Goal: Information Seeking & Learning: Understand process/instructions

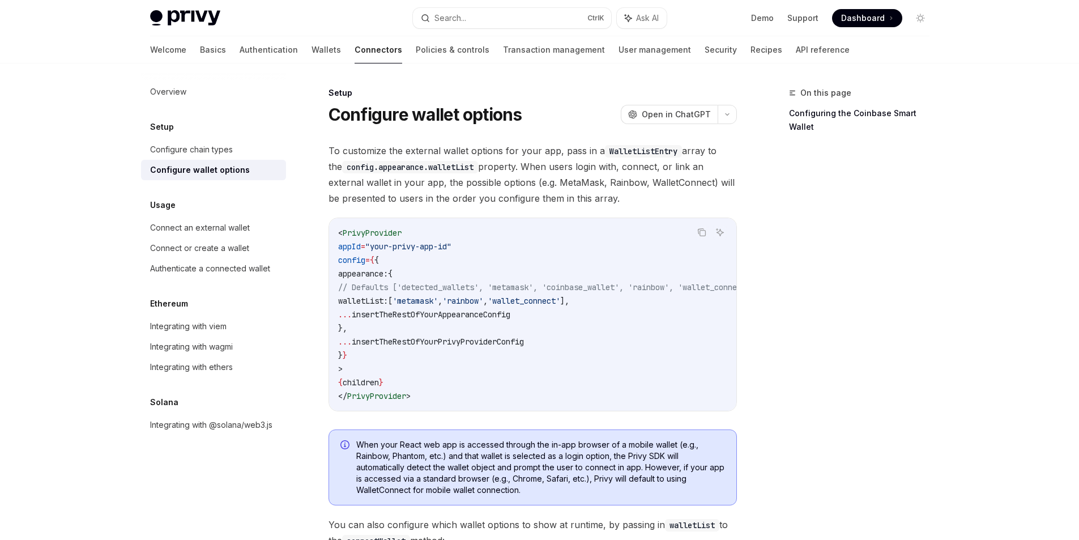
click at [372, 119] on h1 "Configure wallet options" at bounding box center [425, 114] width 194 height 20
drag, startPoint x: 372, startPoint y: 118, endPoint x: 509, endPoint y: 117, distance: 137.6
click at [509, 117] on h1 "Configure wallet options" at bounding box center [425, 114] width 194 height 20
click at [388, 302] on span "walletList:" at bounding box center [363, 301] width 50 height 10
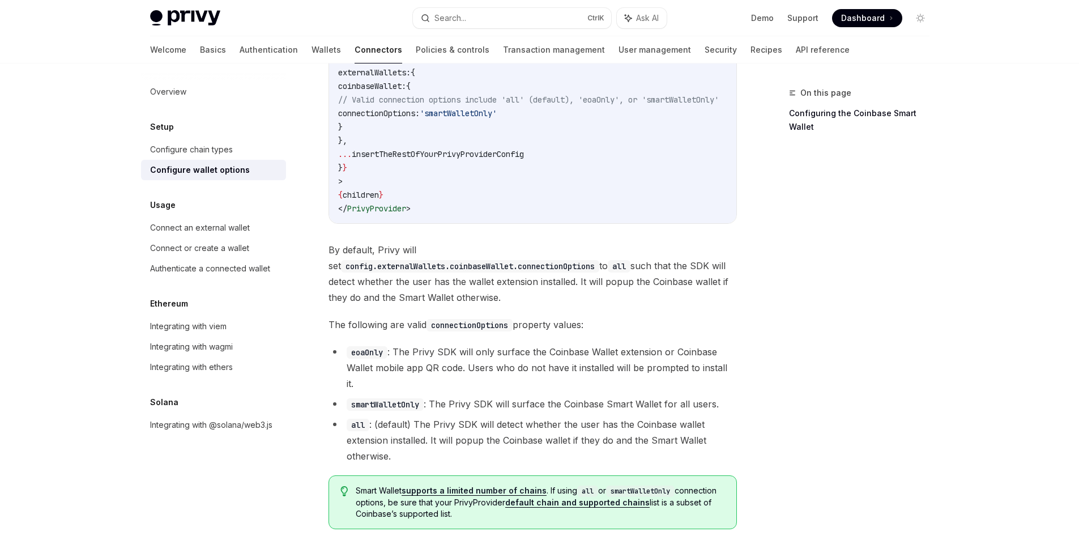
scroll to position [1551, 0]
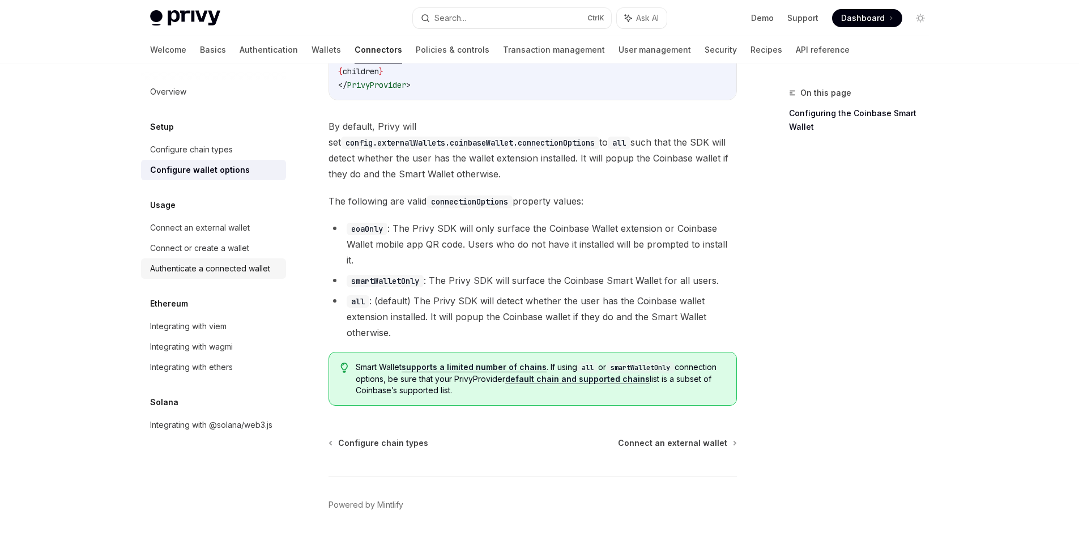
click at [253, 272] on div "Authenticate a connected wallet" at bounding box center [210, 269] width 120 height 14
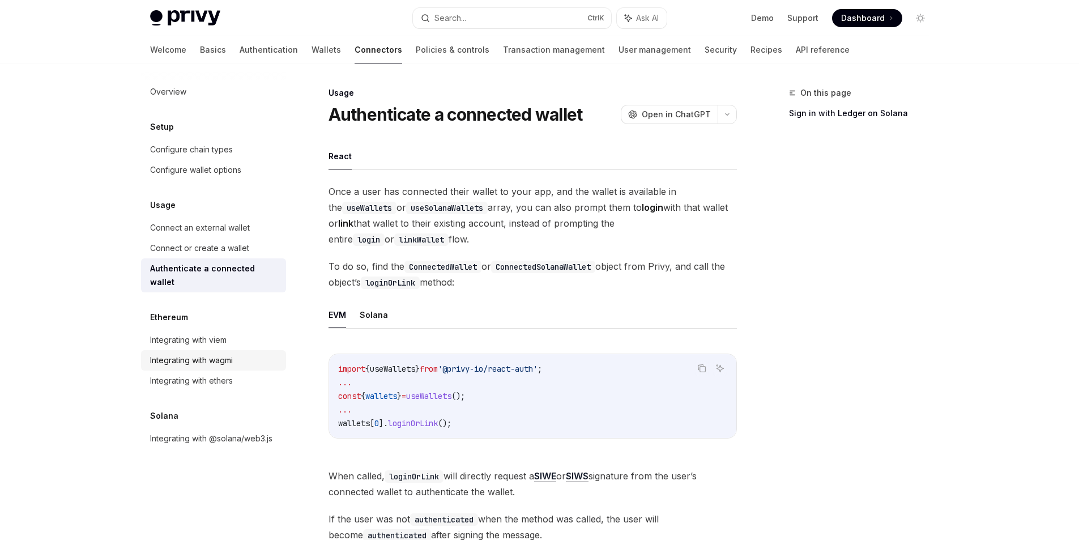
click at [227, 353] on div "Integrating with wagmi" at bounding box center [191, 360] width 83 height 14
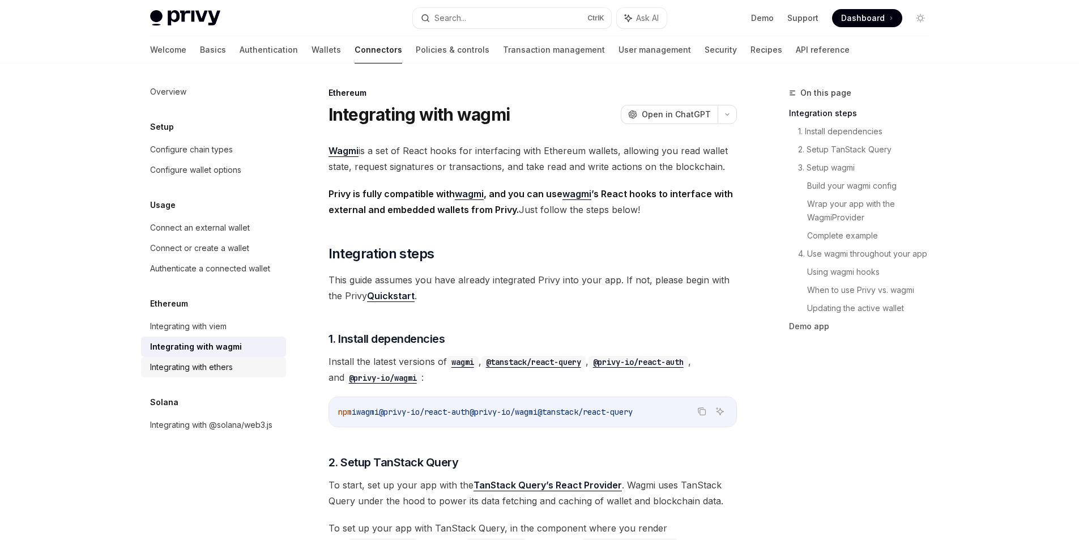
click at [251, 365] on div "Integrating with ethers" at bounding box center [214, 367] width 129 height 14
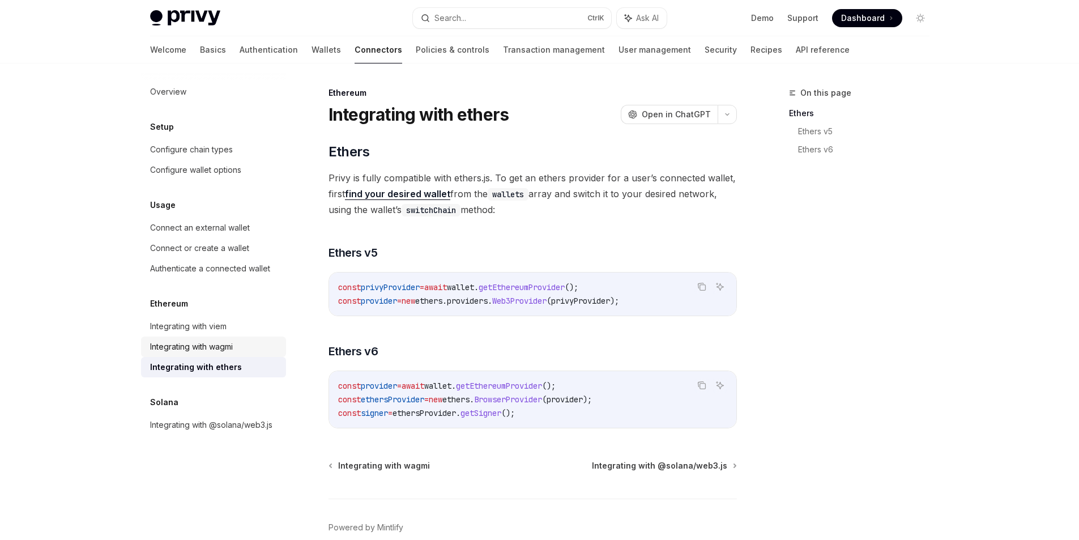
click at [210, 353] on link "Integrating with wagmi" at bounding box center [213, 346] width 145 height 20
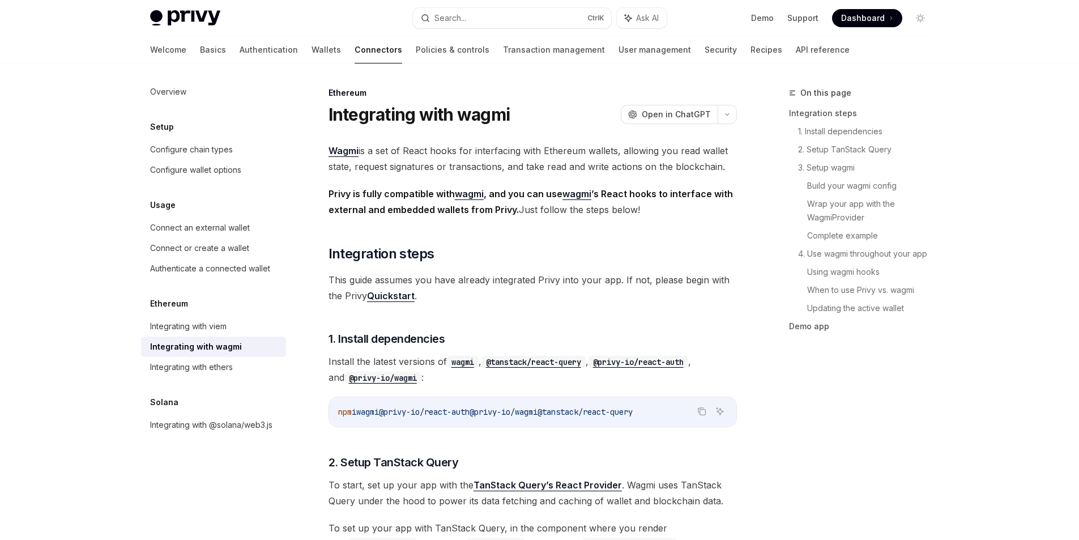
type textarea "*"
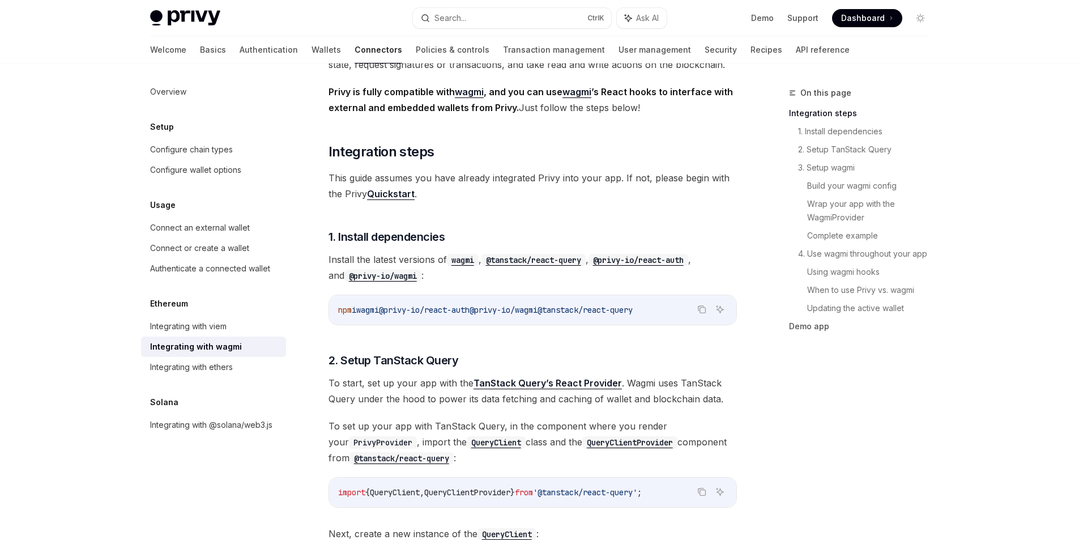
scroll to position [204, 0]
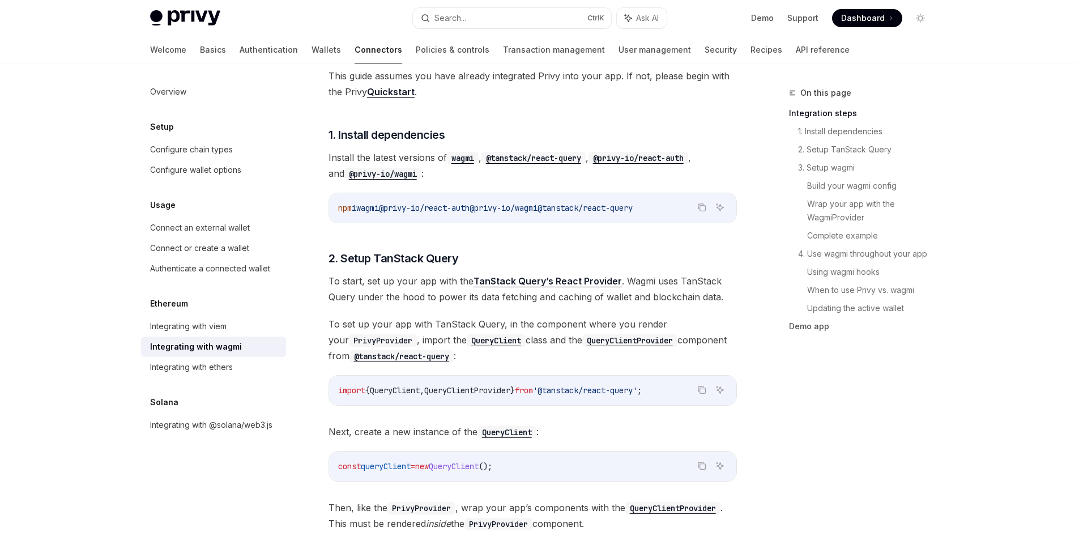
click at [349, 209] on span "npm" at bounding box center [345, 208] width 14 height 10
drag, startPoint x: 349, startPoint y: 209, endPoint x: 566, endPoint y: 207, distance: 216.9
click at [566, 207] on span "npm i wagmi @privy-io/react-auth @privy-io/wagmi @tanstack/react-query" at bounding box center [485, 208] width 294 height 10
copy span "npm i wagmi @privy-io/react-auth @privy-io/wagmi"
